Goal: Task Accomplishment & Management: Use online tool/utility

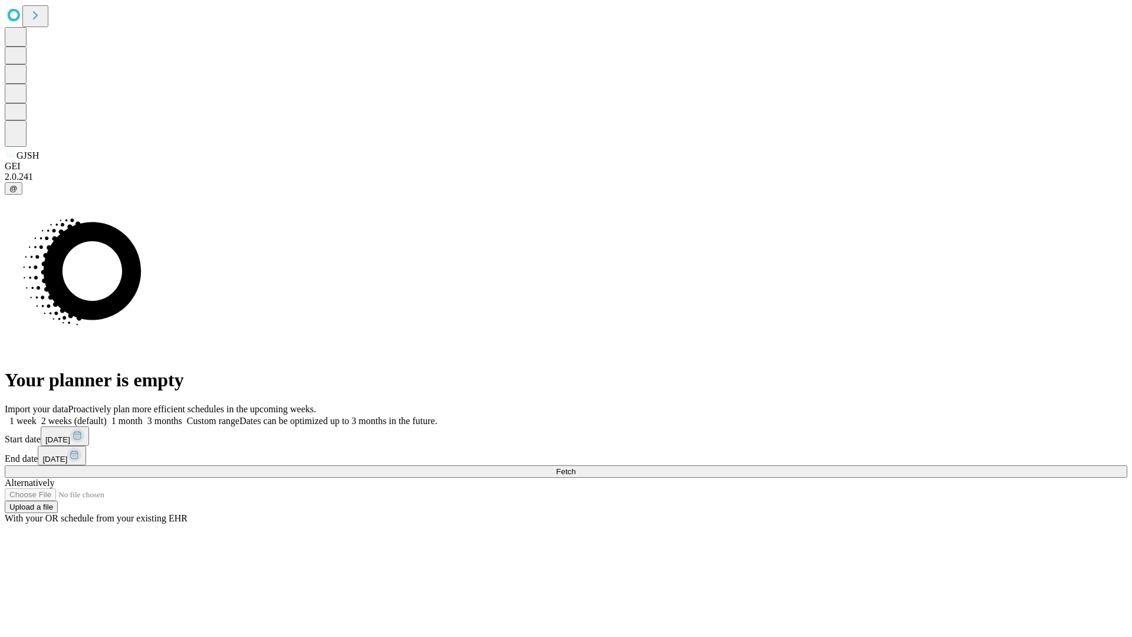
click at [576, 467] on span "Fetch" at bounding box center [565, 471] width 19 height 9
